Goal: Transaction & Acquisition: Download file/media

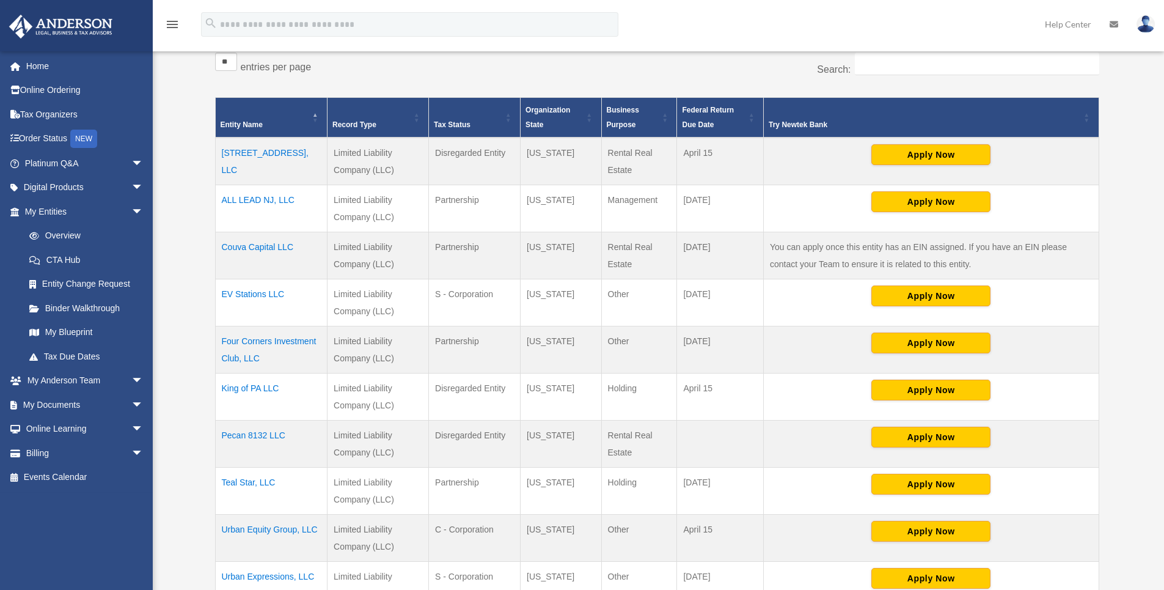
scroll to position [244, 0]
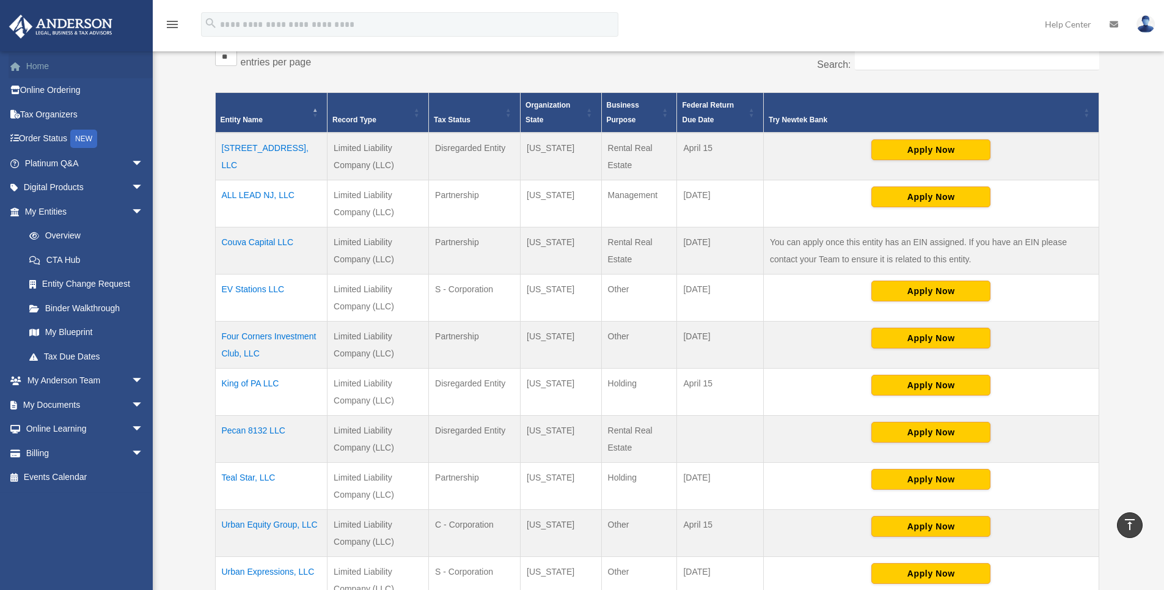
click at [42, 72] on link "Home" at bounding box center [85, 66] width 153 height 24
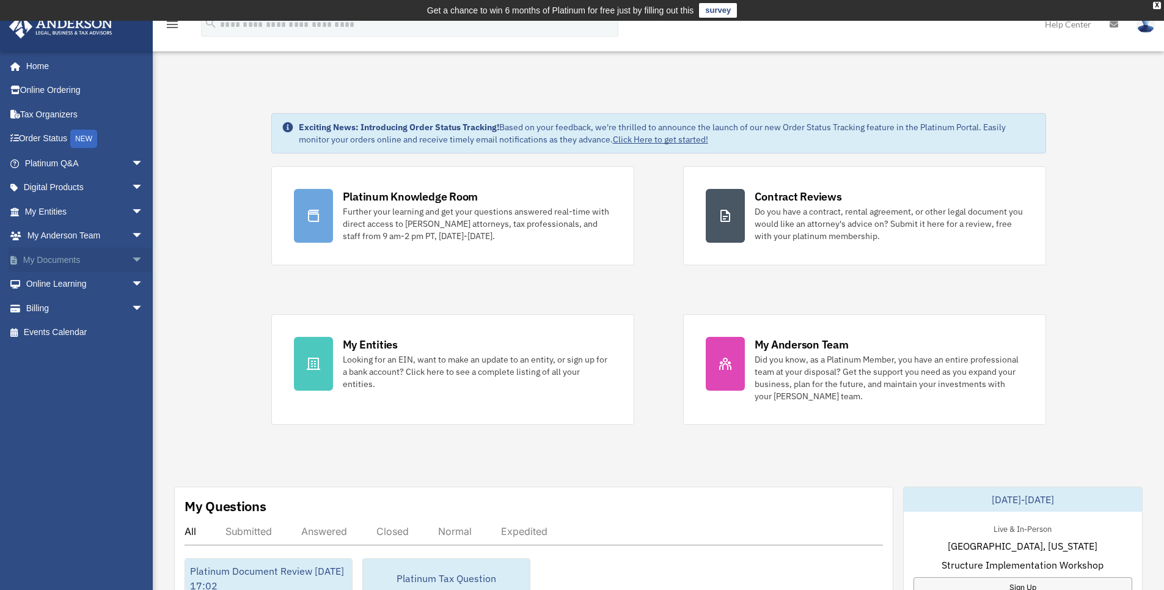
click at [131, 260] on span "arrow_drop_down" at bounding box center [143, 260] width 24 height 25
click at [53, 281] on link "Box" at bounding box center [89, 284] width 145 height 24
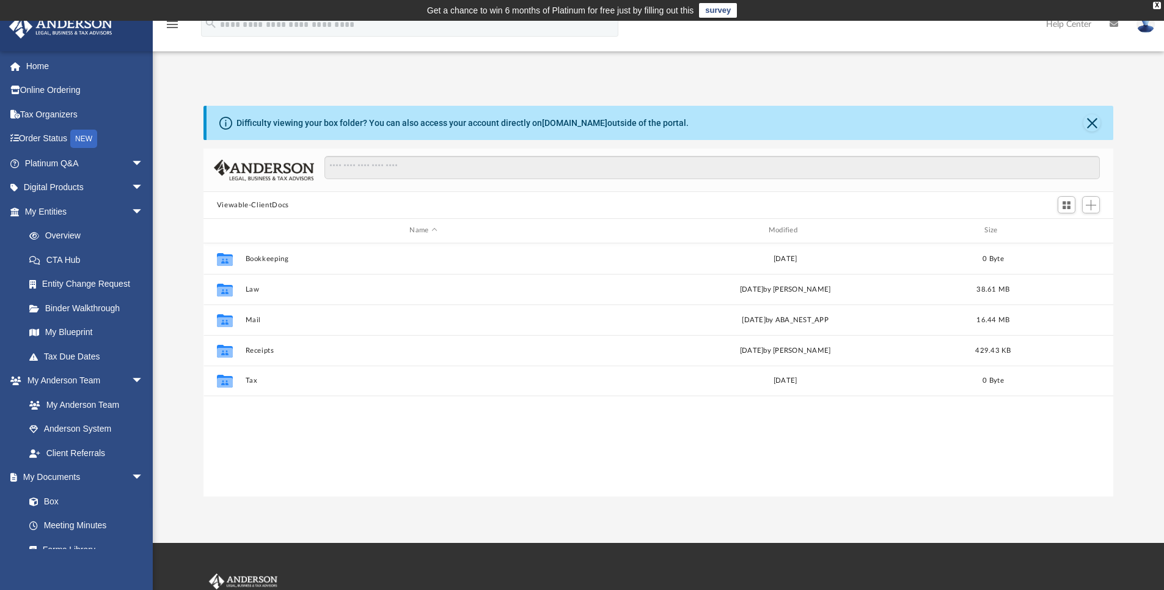
scroll to position [269, 901]
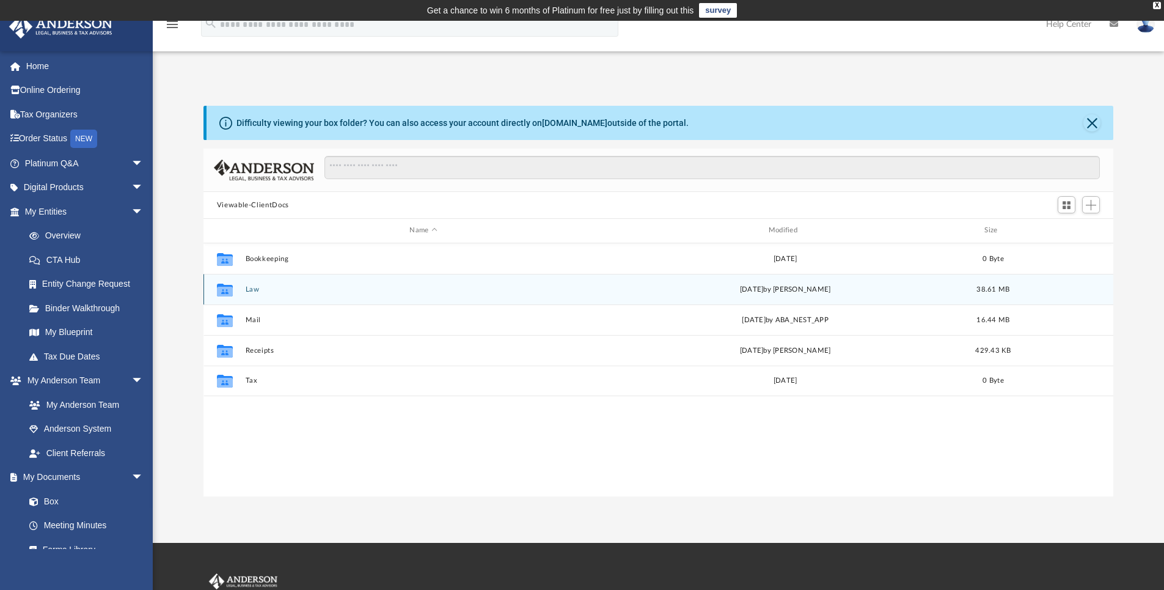
click at [243, 292] on div "Collaborated Folder Law Thu Sep 18 2025 by Laura Hundley 38.61 MB" at bounding box center [659, 289] width 911 height 31
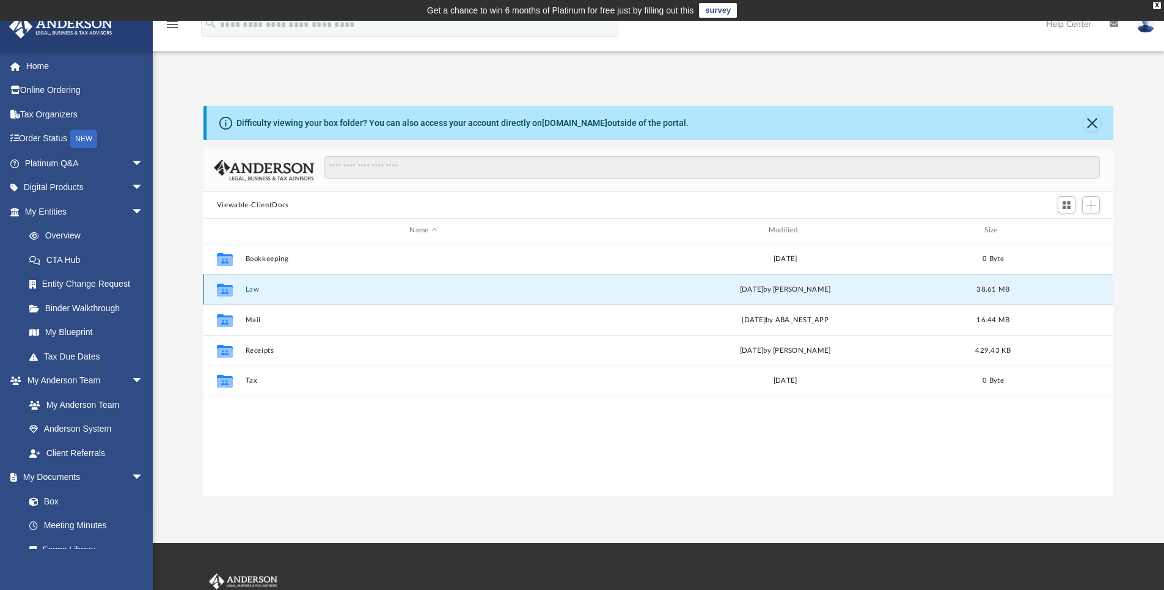
click at [223, 293] on icon "grid" at bounding box center [225, 289] width 16 height 13
click at [254, 292] on button "Law" at bounding box center [423, 289] width 356 height 8
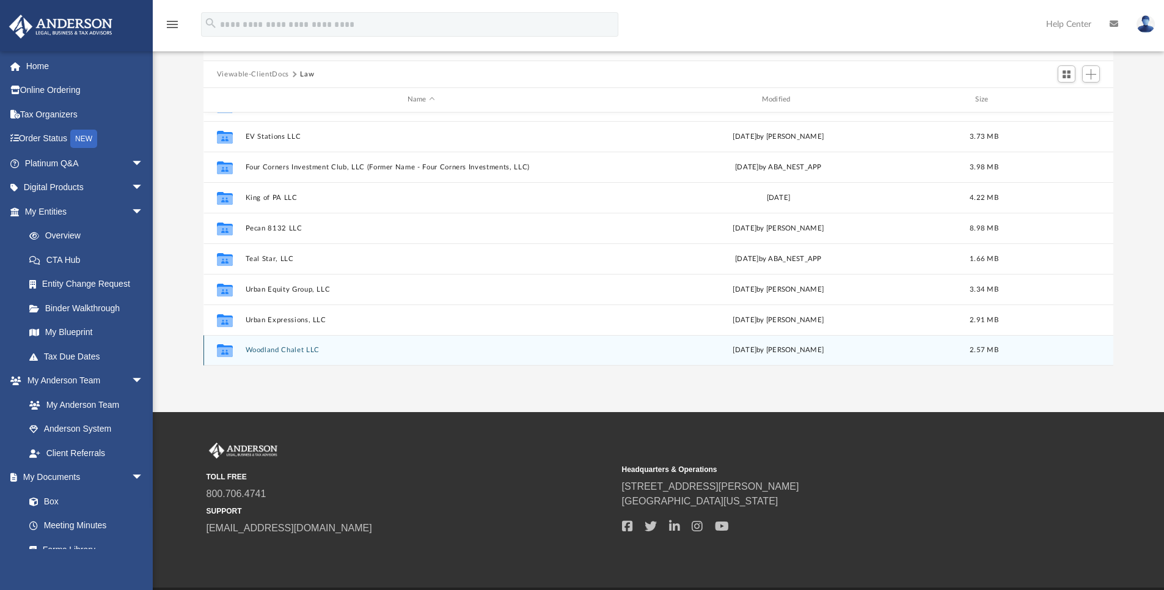
scroll to position [111, 0]
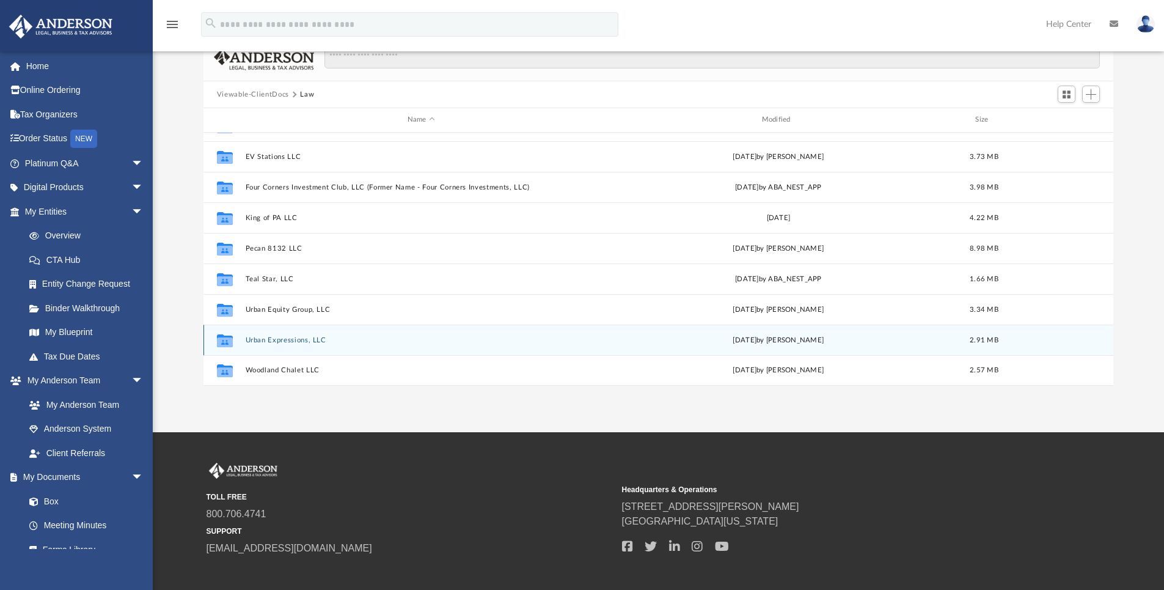
click at [296, 343] on button "Urban Expressions, LLC" at bounding box center [421, 340] width 352 height 8
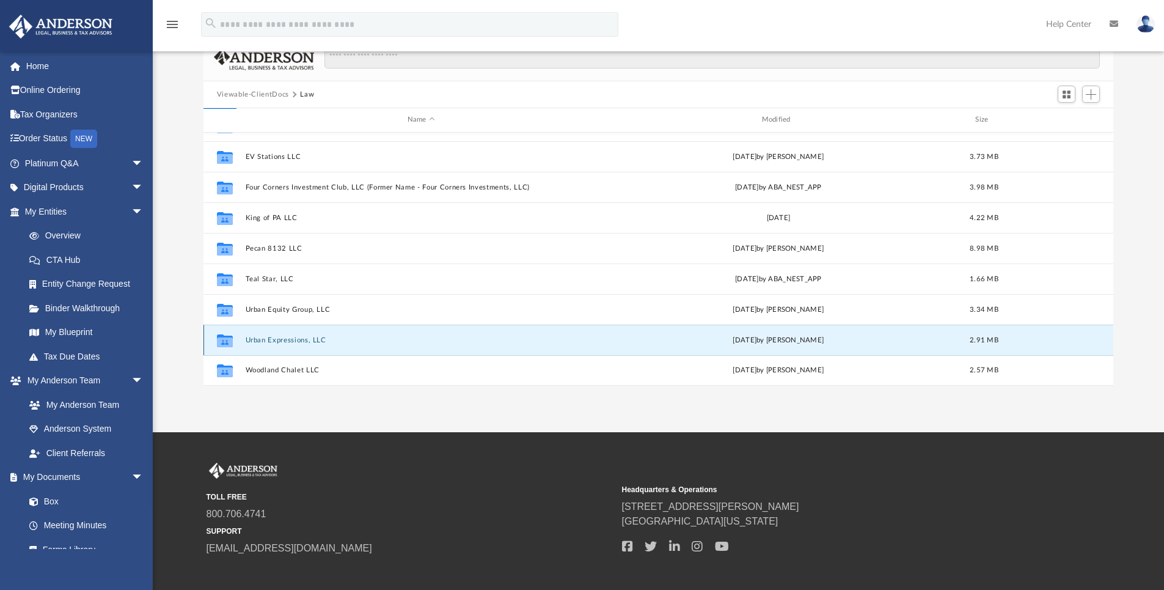
scroll to position [0, 0]
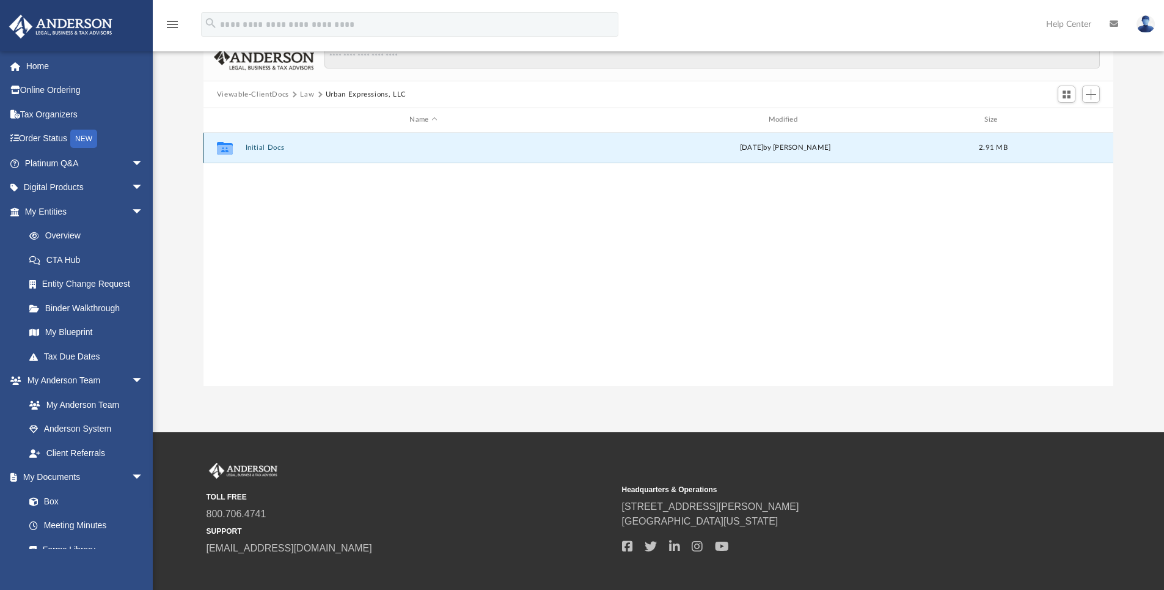
click at [275, 146] on button "Initial Docs" at bounding box center [423, 148] width 356 height 8
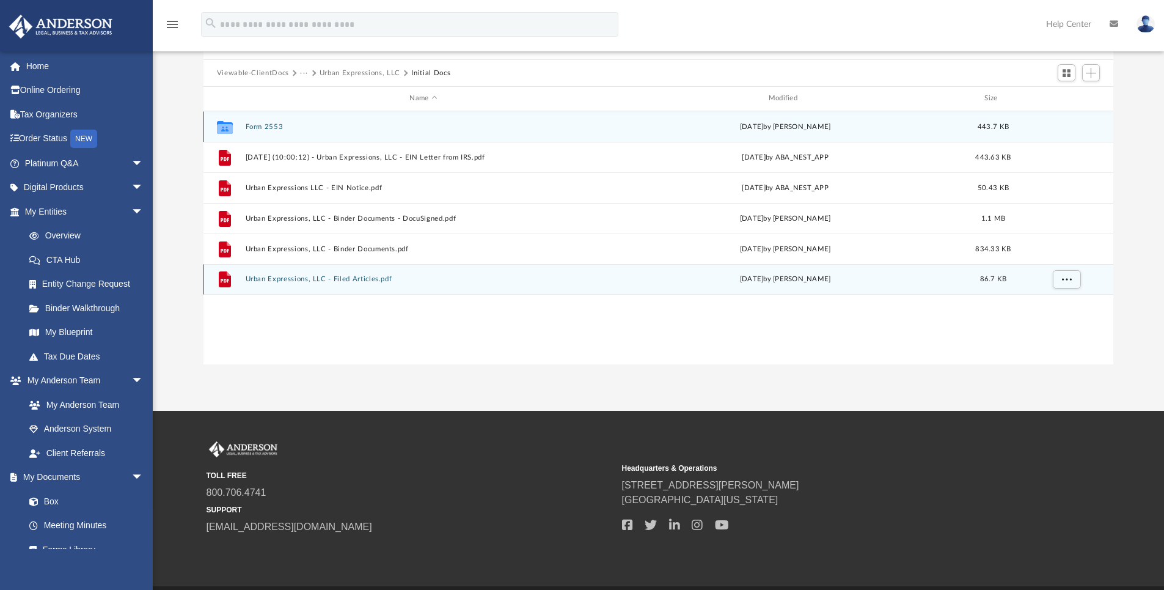
scroll to position [111, 0]
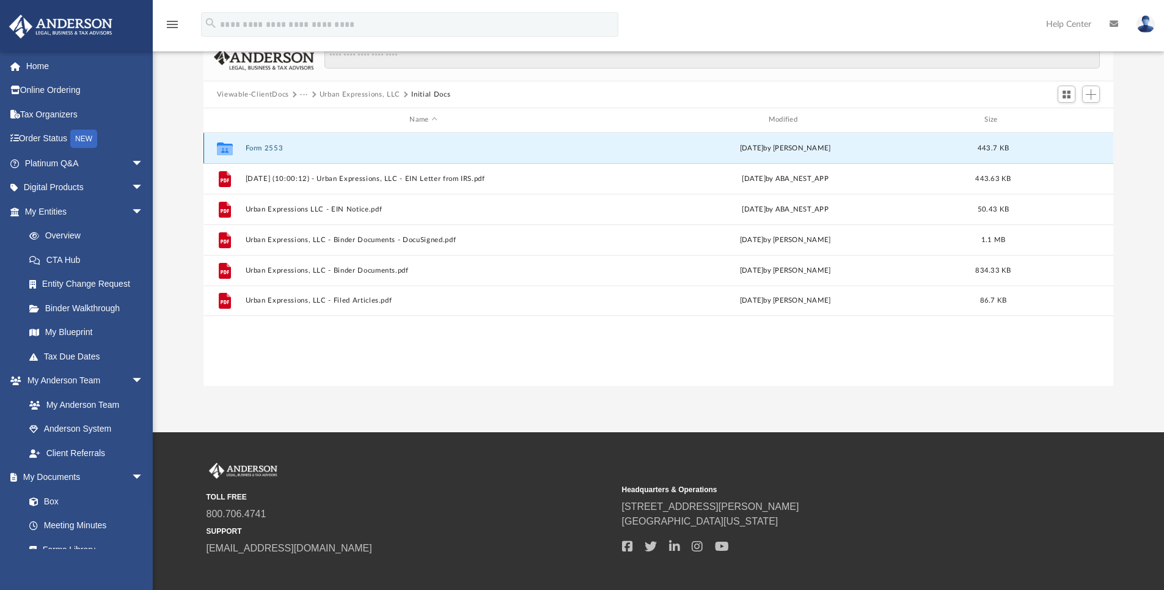
click at [263, 147] on button "Form 2553" at bounding box center [423, 148] width 356 height 8
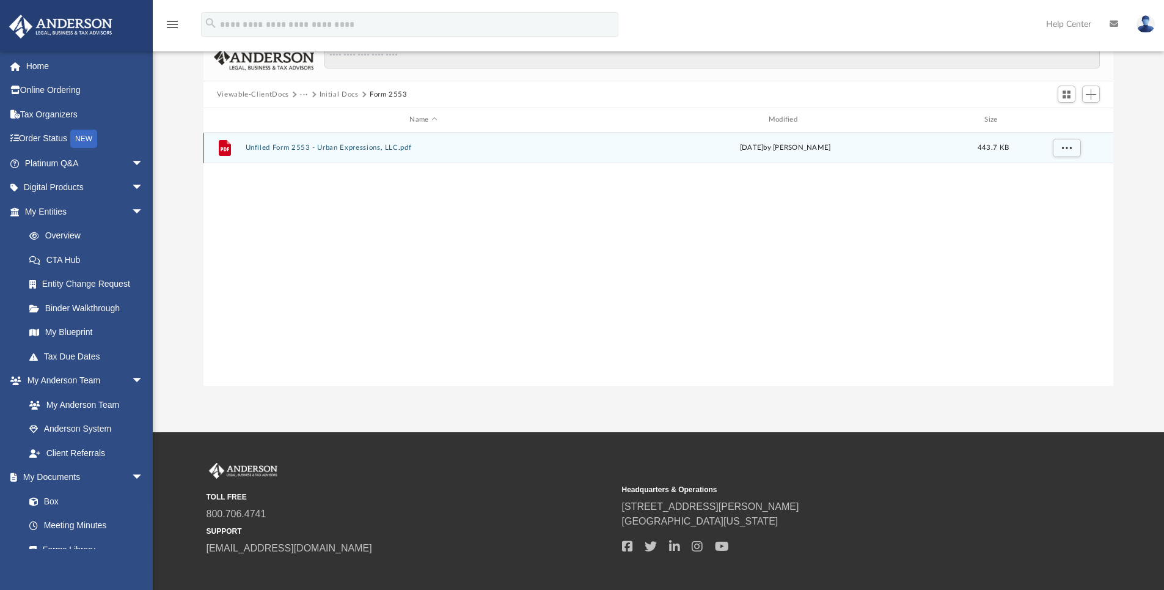
click at [282, 148] on button "Unfiled Form 2553 - Urban Expressions, LLC.pdf" at bounding box center [423, 148] width 356 height 8
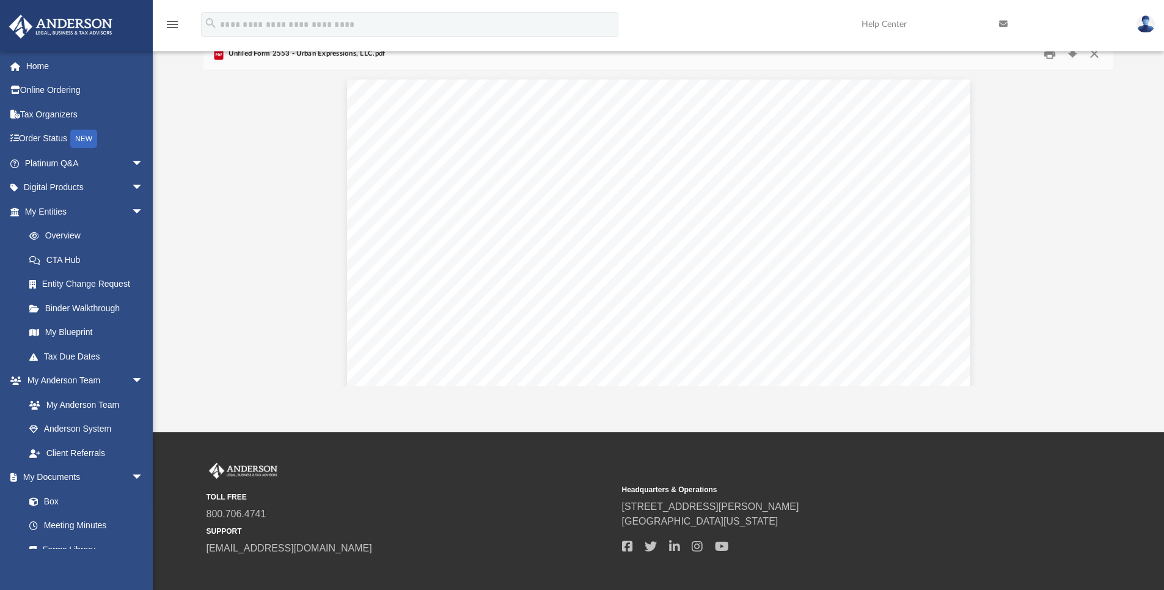
scroll to position [269, 901]
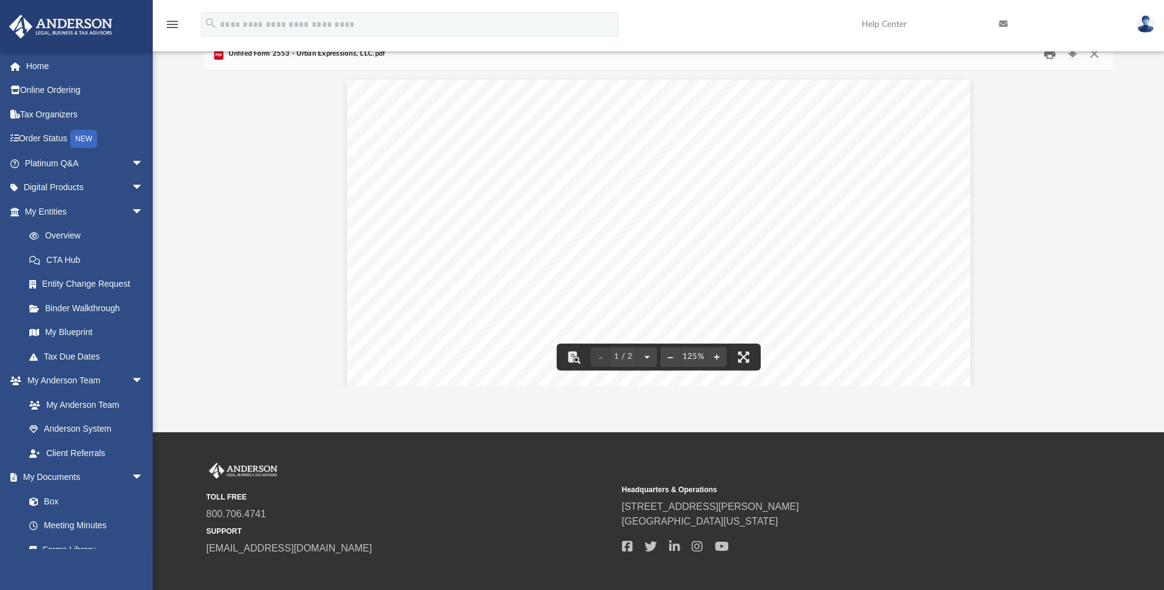
click at [1051, 56] on button "Print" at bounding box center [1050, 54] width 24 height 19
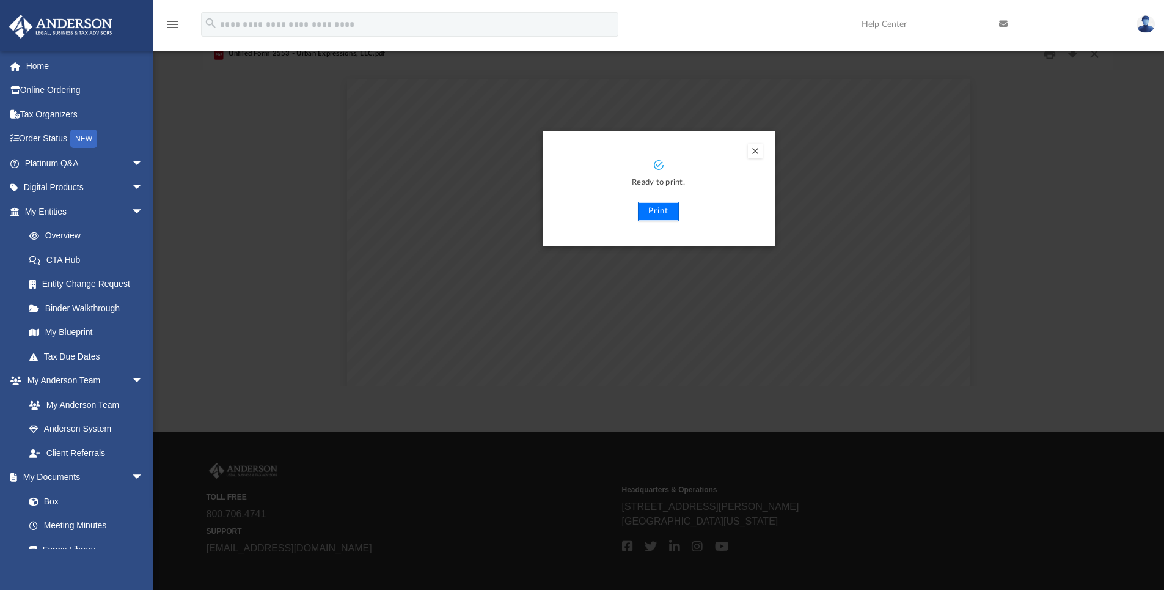
click at [662, 210] on button "Print" at bounding box center [658, 212] width 41 height 20
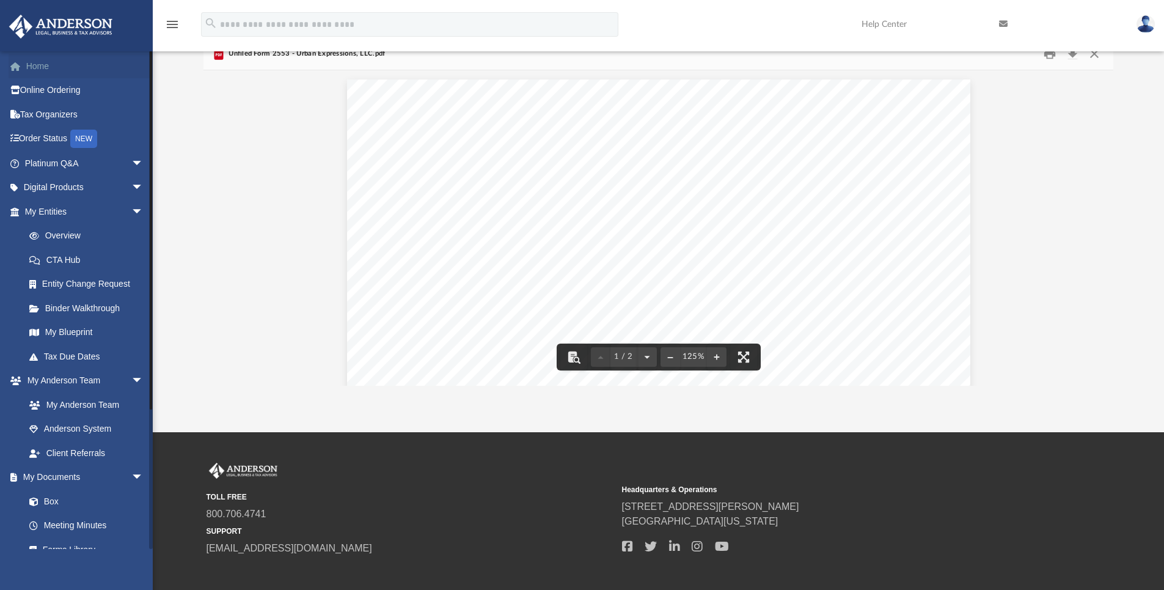
click at [54, 67] on link "Home" at bounding box center [85, 66] width 153 height 24
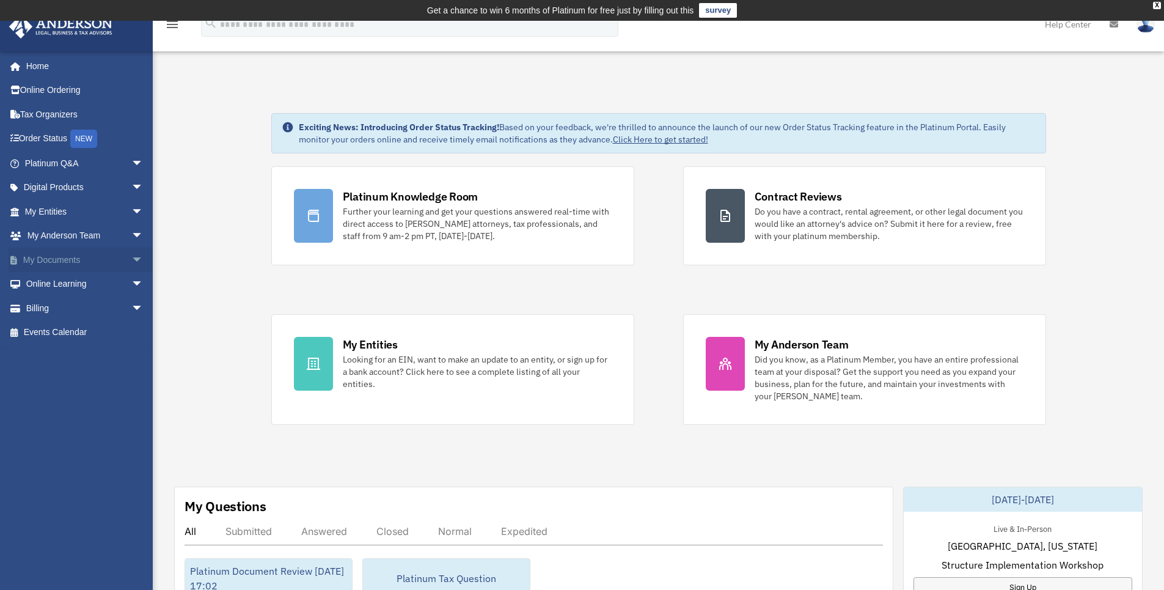
click at [131, 262] on span "arrow_drop_down" at bounding box center [143, 260] width 24 height 25
click at [26, 284] on link "Box" at bounding box center [89, 284] width 145 height 24
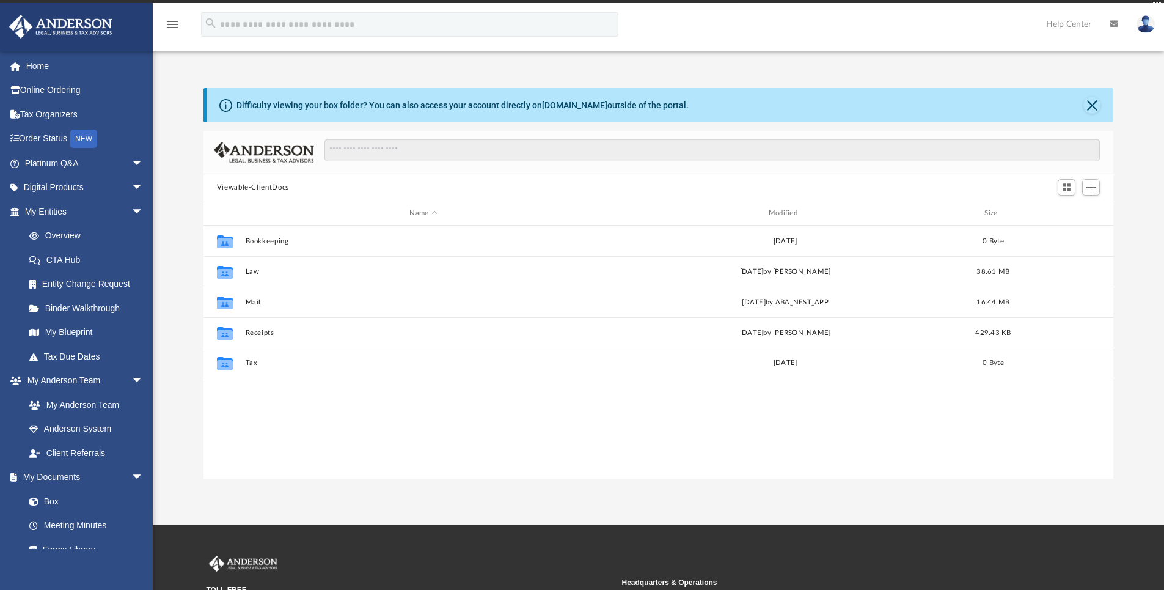
scroll to position [10, 10]
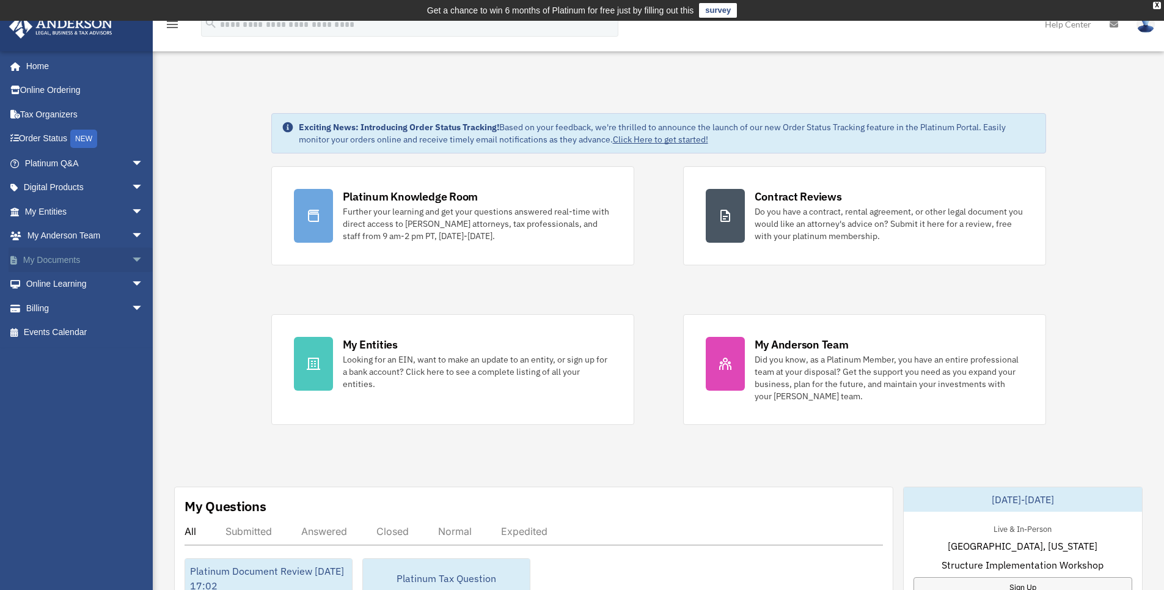
click at [72, 254] on link "My Documents arrow_drop_down" at bounding box center [85, 260] width 153 height 24
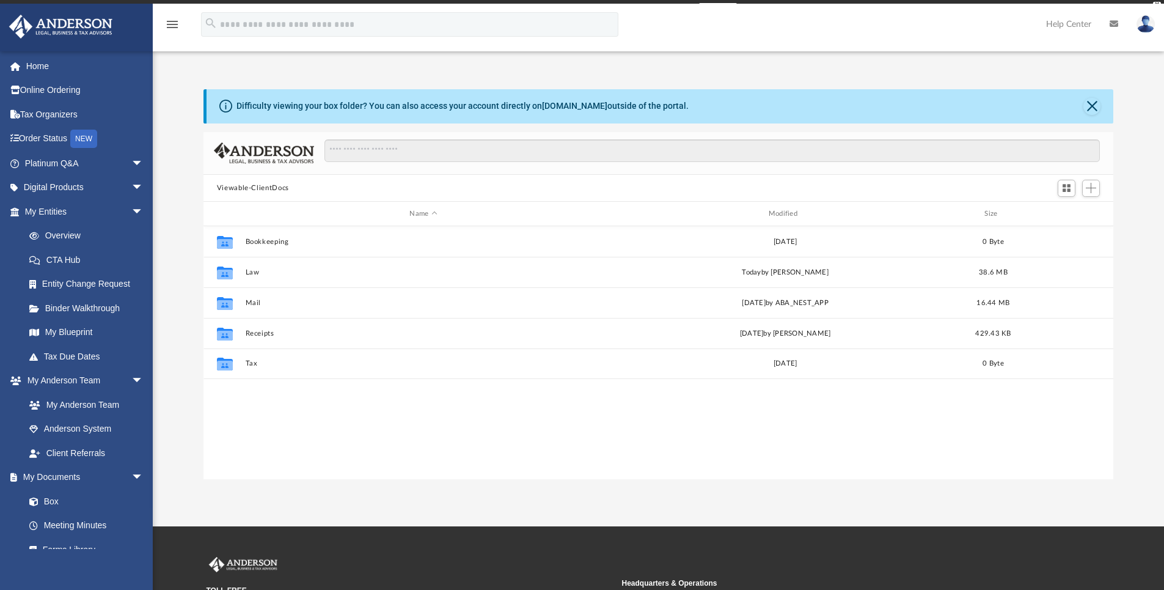
scroll to position [269, 901]
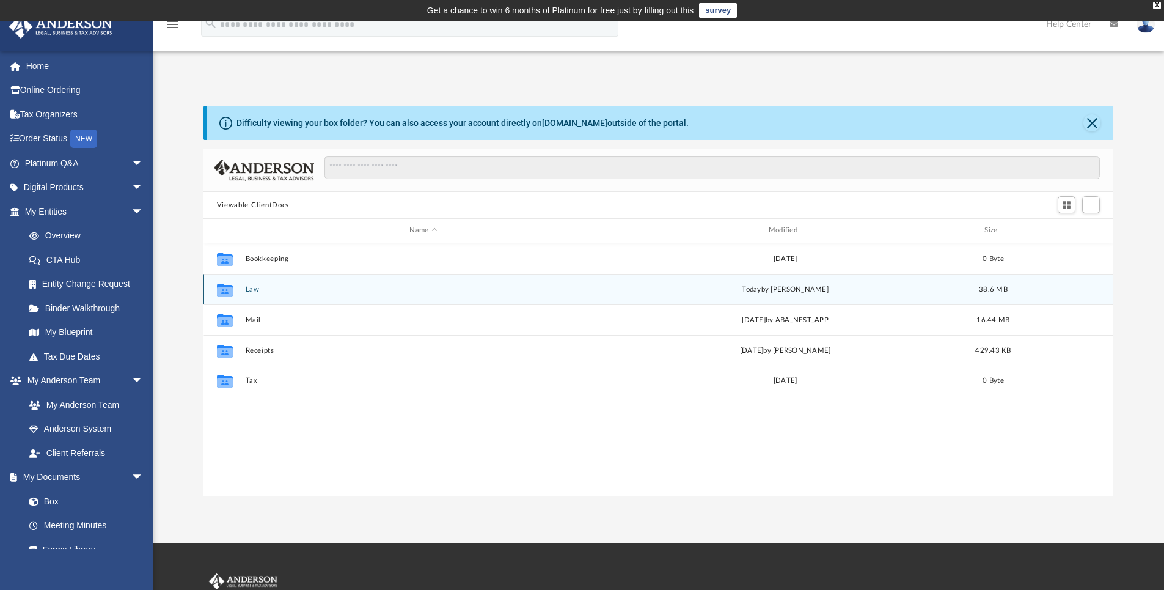
click at [253, 290] on button "Law" at bounding box center [423, 289] width 356 height 8
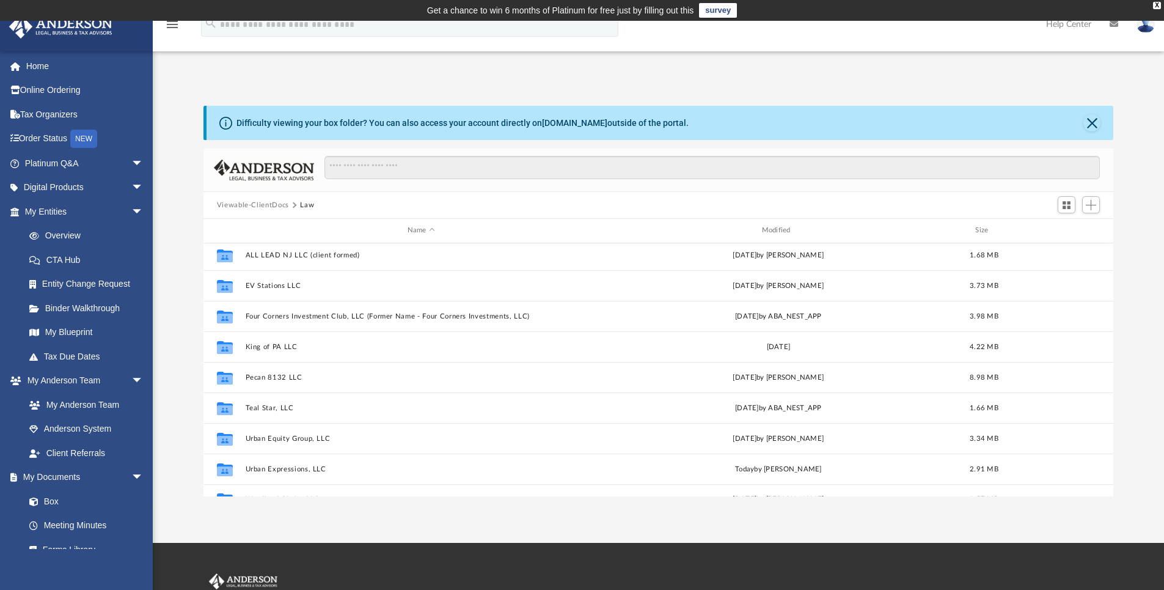
scroll to position [53, 0]
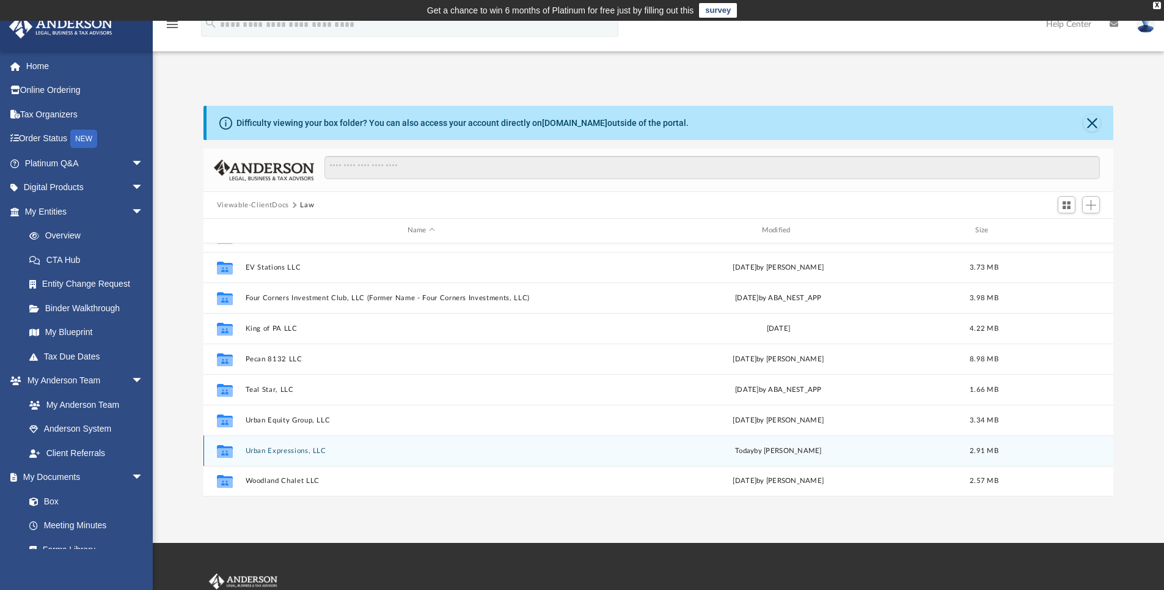
click at [284, 452] on button "Urban Expressions, LLC" at bounding box center [421, 451] width 352 height 8
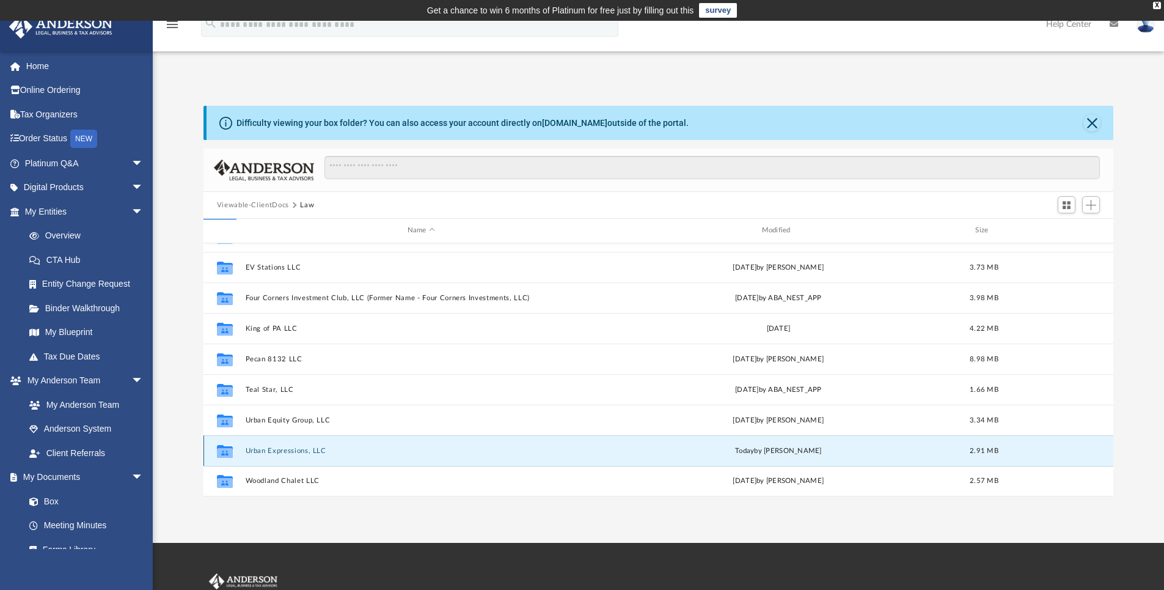
scroll to position [0, 0]
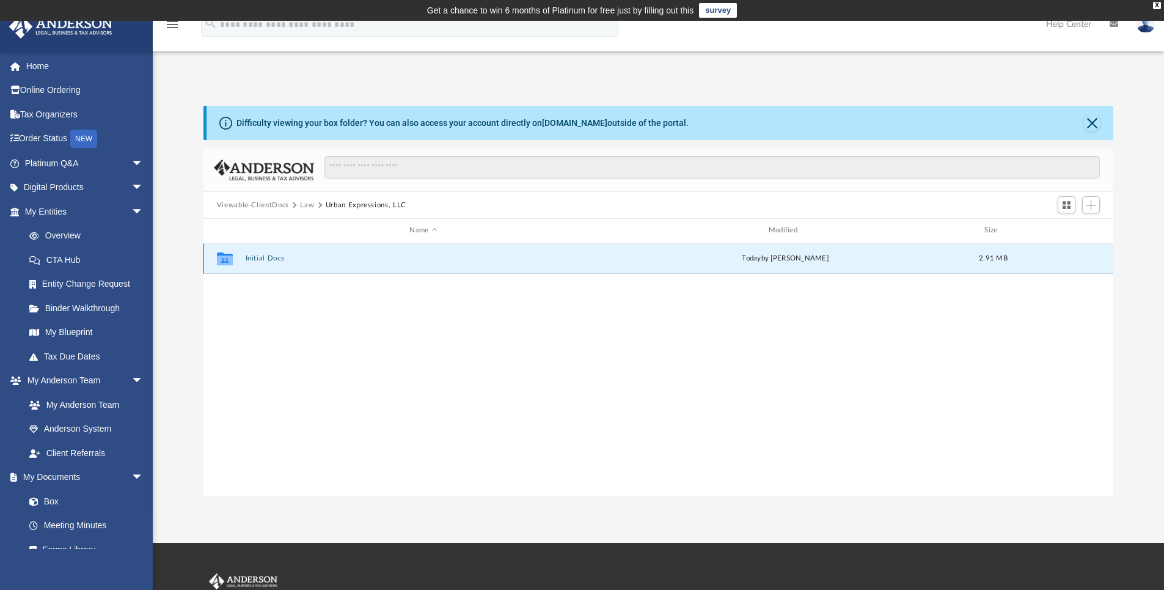
click at [263, 257] on button "Initial Docs" at bounding box center [423, 258] width 356 height 8
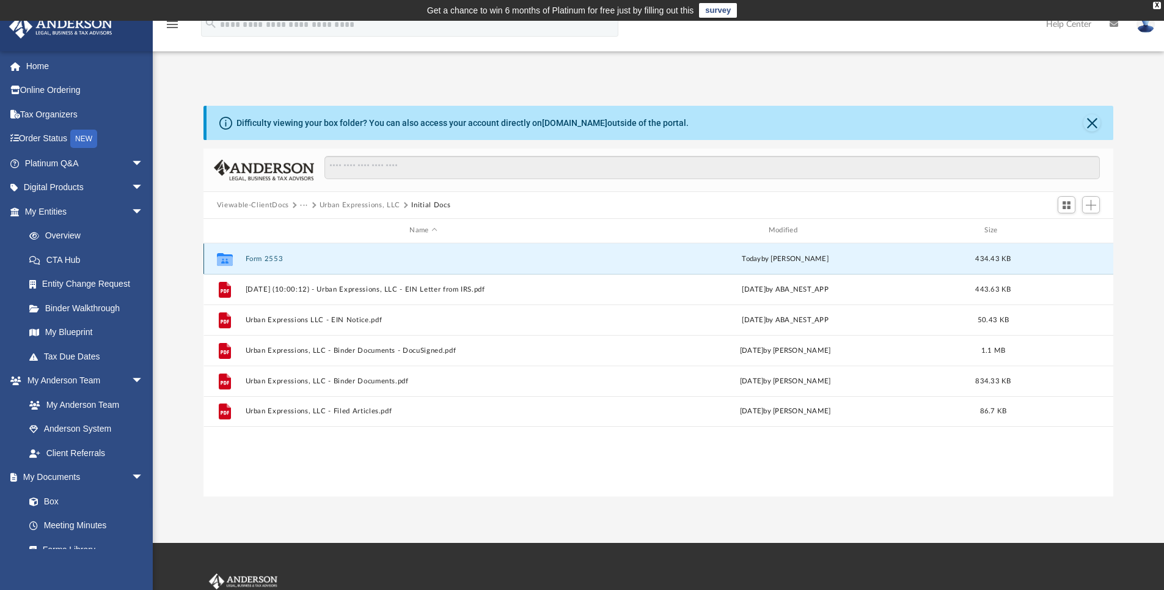
click at [266, 259] on button "Form 2553" at bounding box center [423, 259] width 356 height 8
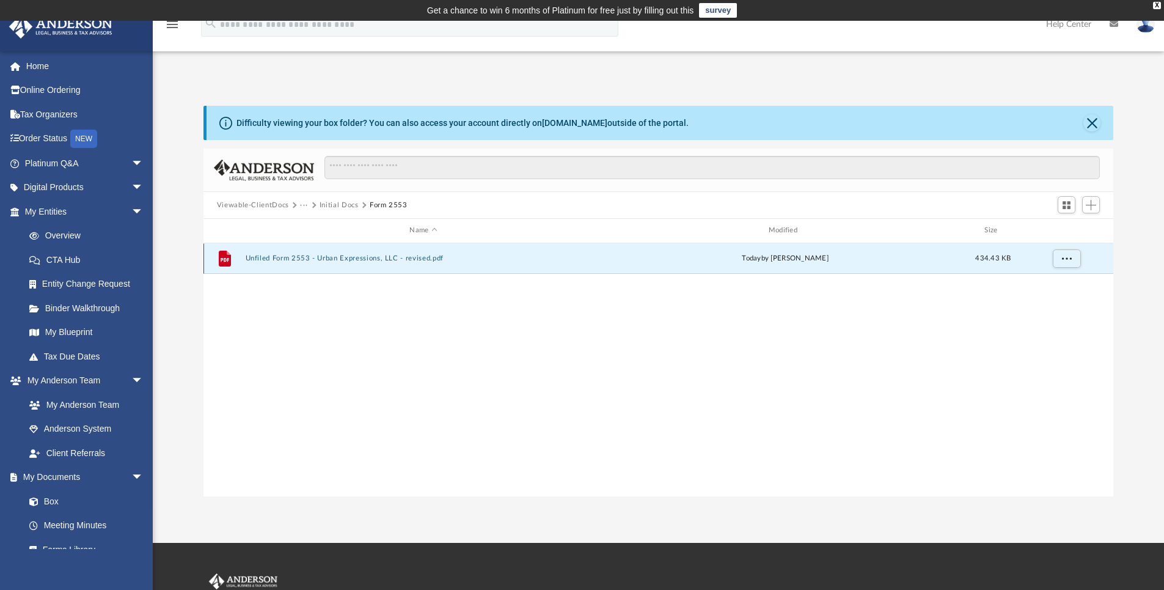
click at [283, 256] on button "Unfiled Form 2553 - Urban Expressions, LLC - revised.pdf" at bounding box center [423, 258] width 356 height 8
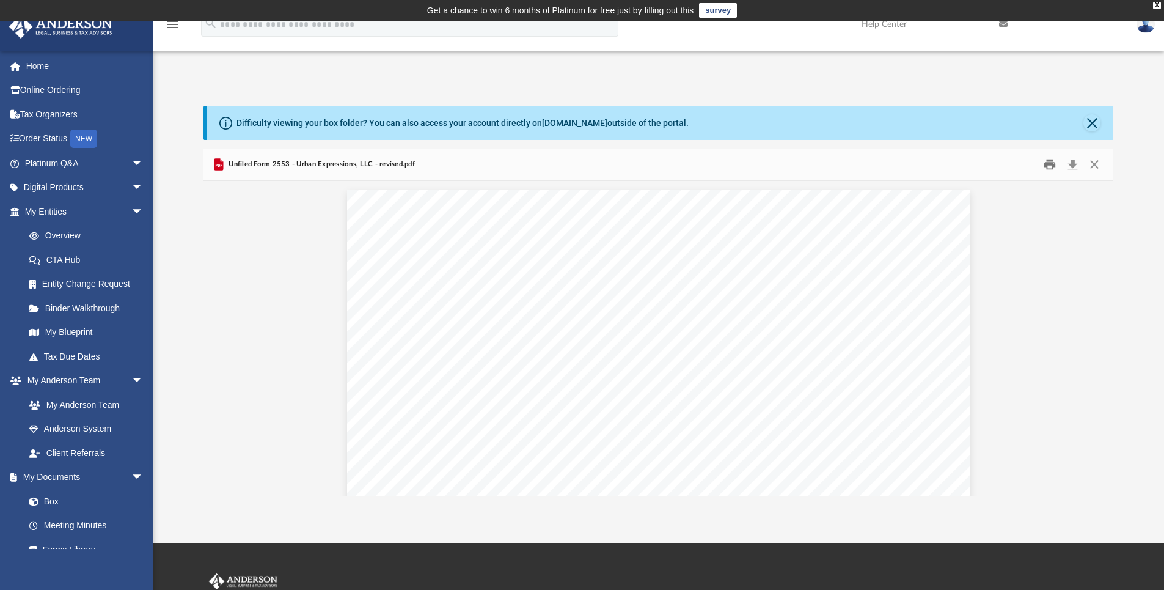
click at [1051, 167] on button "Print" at bounding box center [1050, 164] width 24 height 19
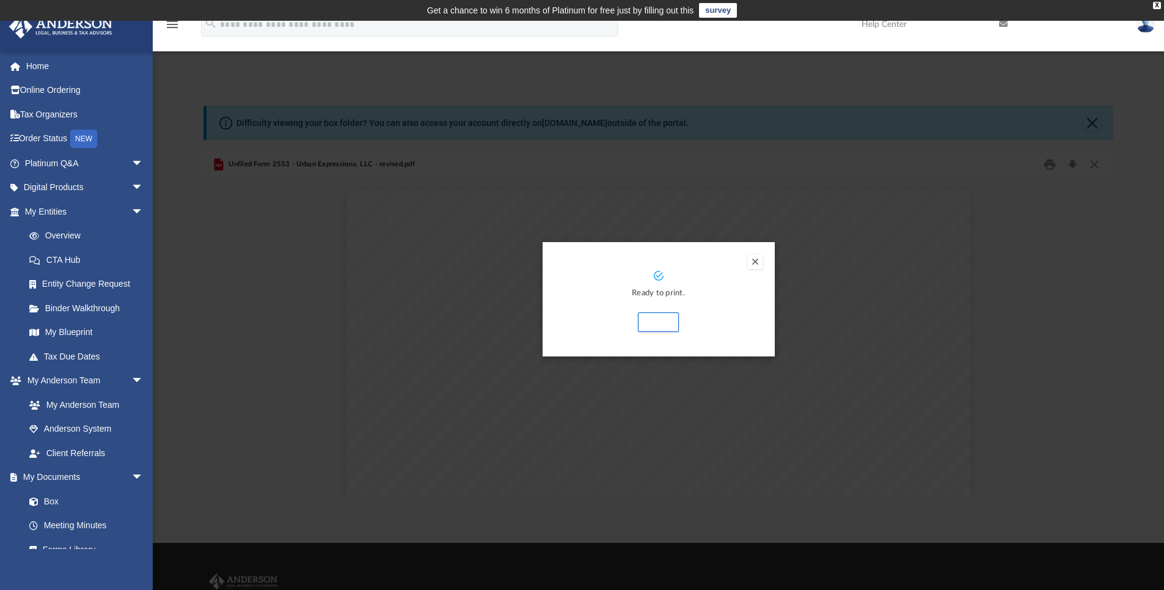
click at [757, 262] on button "Preview" at bounding box center [755, 261] width 15 height 15
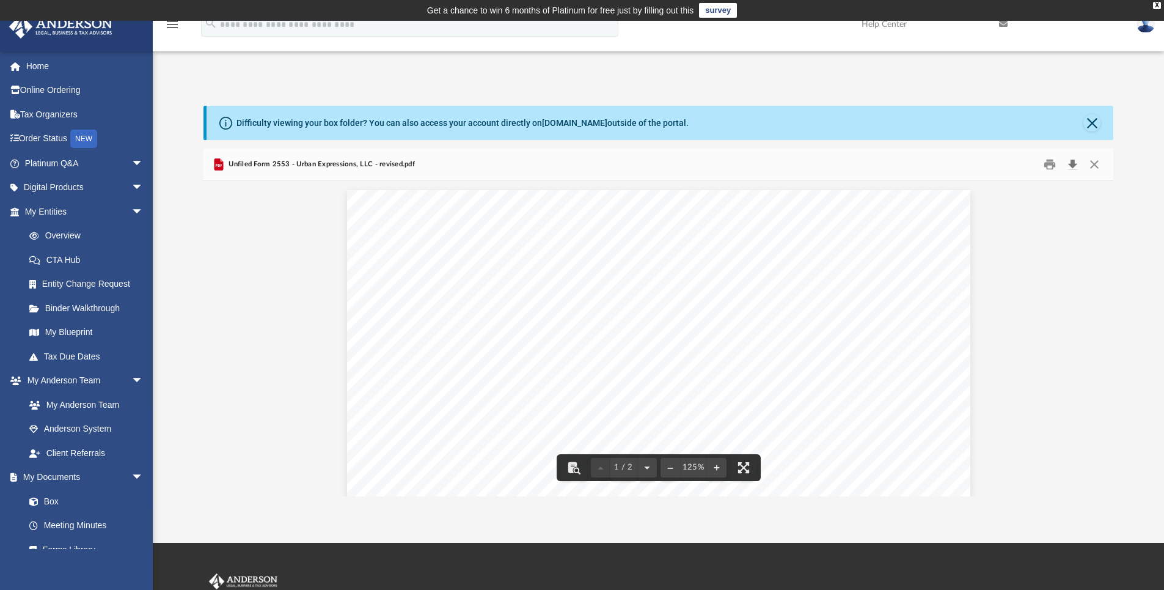
click at [1075, 163] on button "Download" at bounding box center [1073, 164] width 22 height 19
